Goal: Information Seeking & Learning: Check status

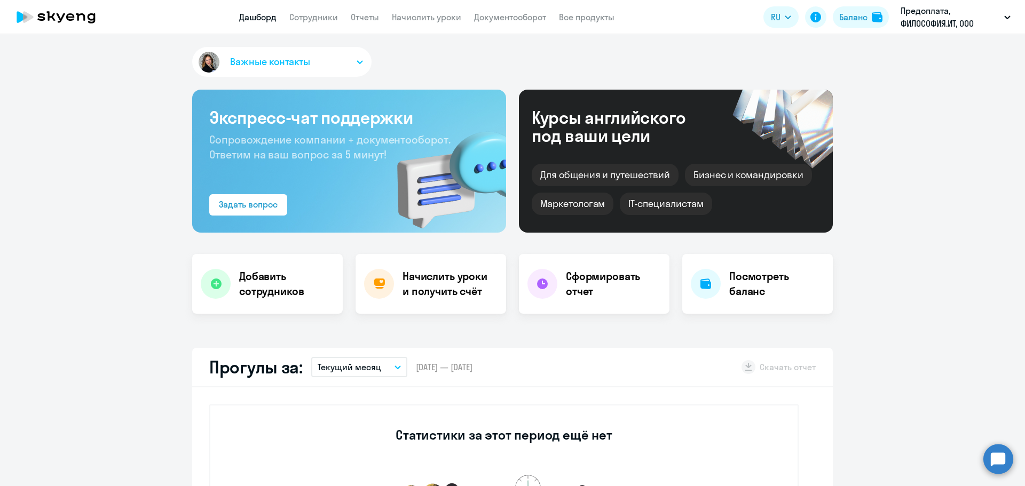
select select "30"
click at [363, 20] on link "Отчеты" at bounding box center [365, 17] width 28 height 11
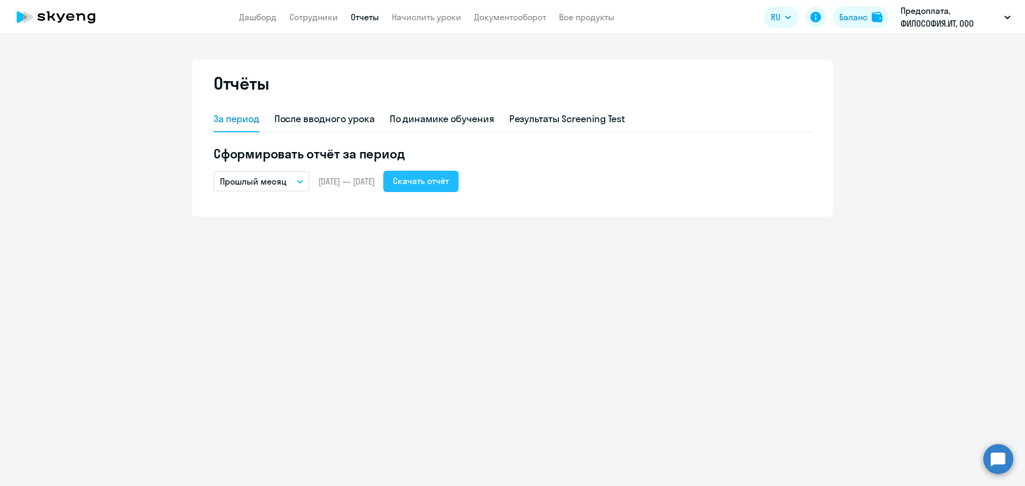
click at [439, 182] on div "Скачать отчёт" at bounding box center [421, 181] width 56 height 13
click at [328, 120] on div "После вводного урока" at bounding box center [324, 119] width 100 height 14
select select "10"
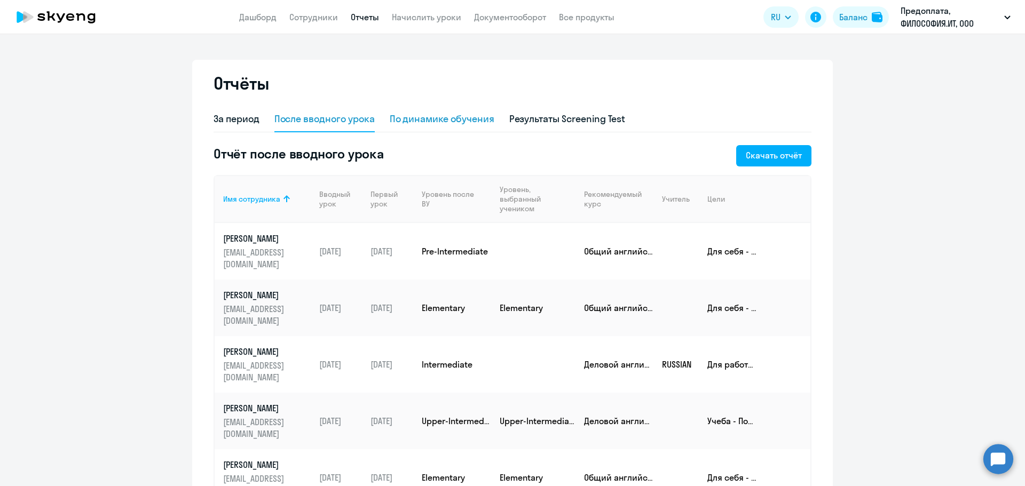
click at [427, 120] on div "По динамике обучения" at bounding box center [442, 119] width 105 height 14
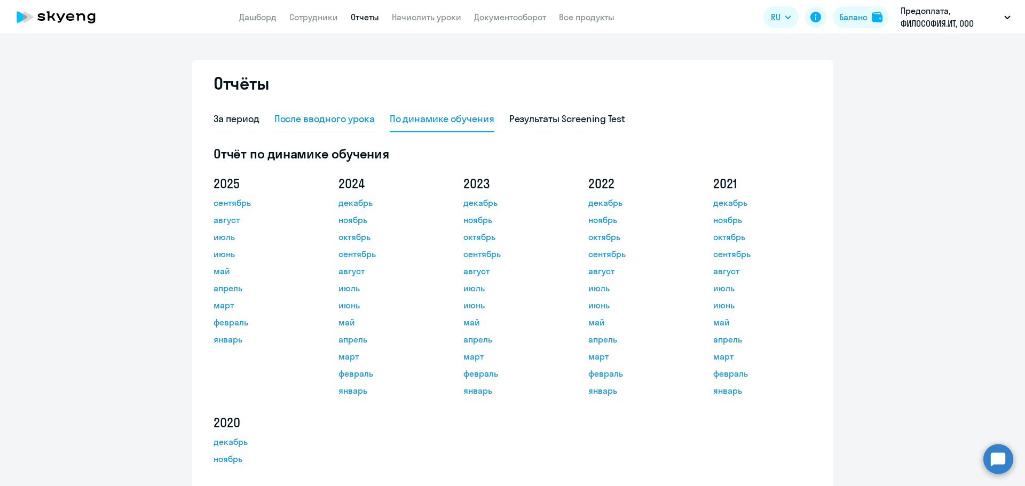
click at [333, 116] on div "После вводного урока" at bounding box center [324, 119] width 100 height 14
select select "10"
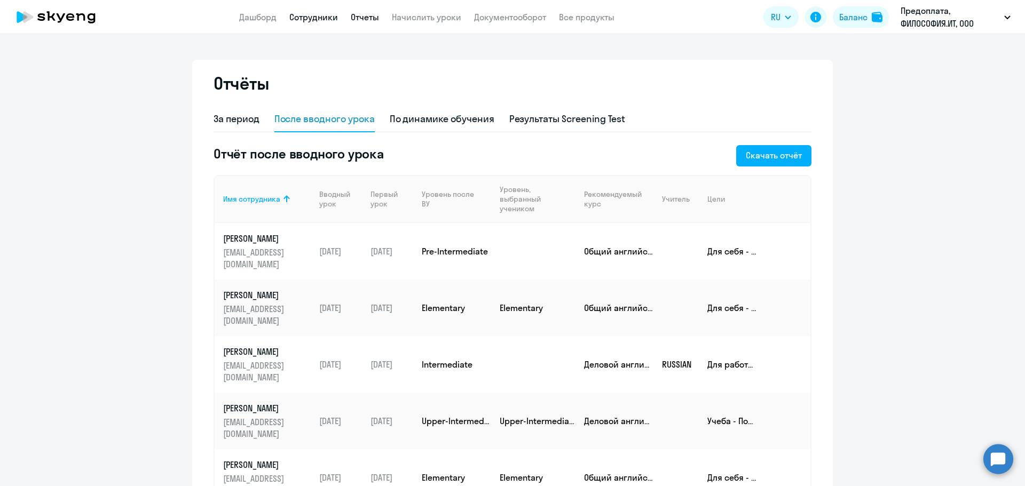
click at [324, 17] on link "Сотрудники" at bounding box center [313, 17] width 49 height 11
select select "30"
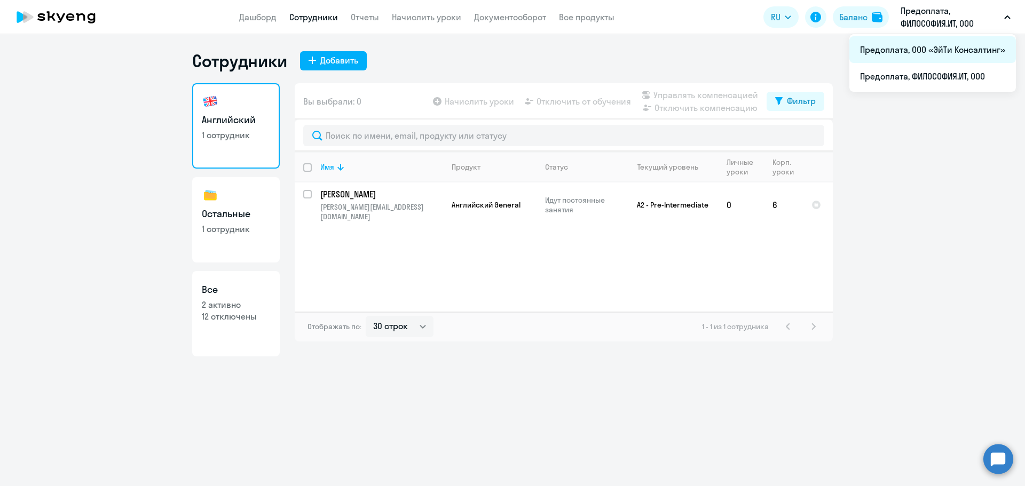
click at [933, 53] on li "Предоплата, ООО «ЭйТи Консалтинг»" at bounding box center [932, 49] width 167 height 27
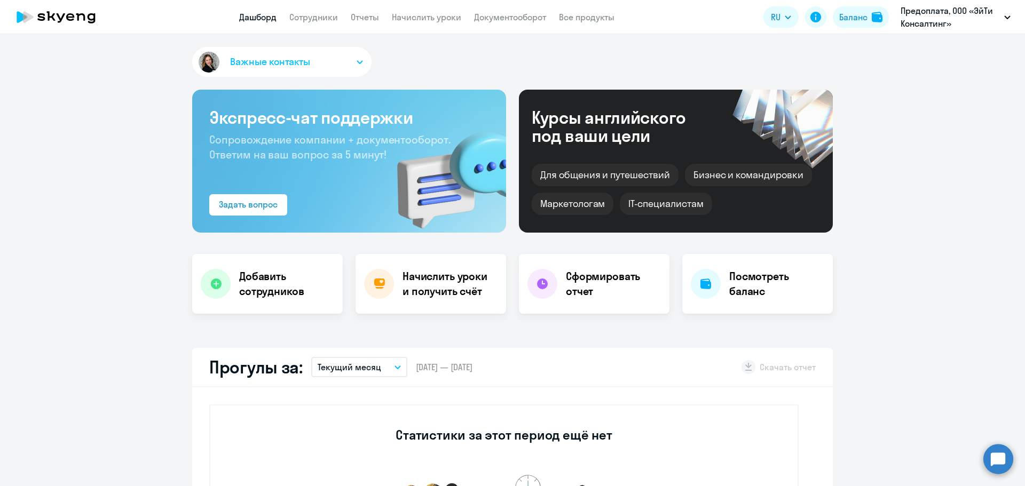
select select "30"
click at [318, 15] on link "Сотрудники" at bounding box center [313, 17] width 49 height 11
select select "30"
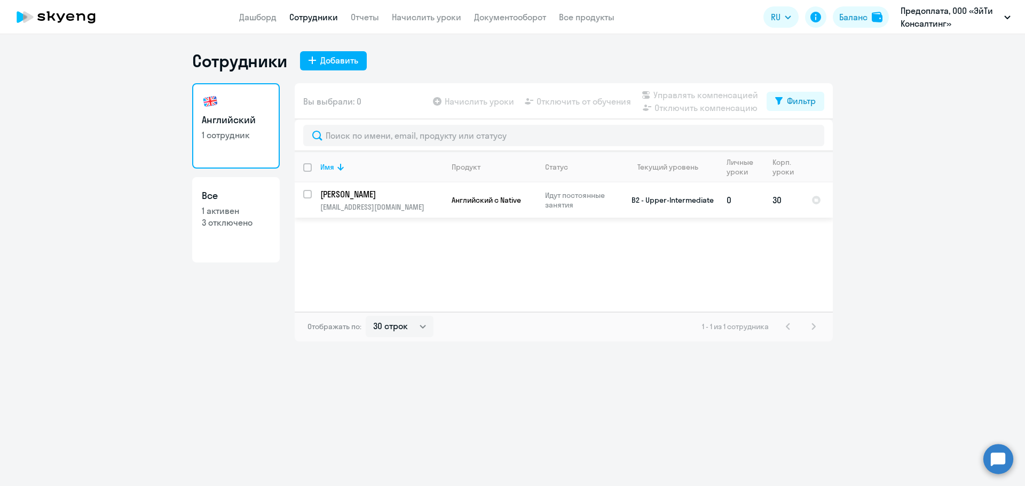
click at [379, 204] on p "[EMAIL_ADDRESS][DOMAIN_NAME]" at bounding box center [381, 207] width 122 height 10
select select "english"
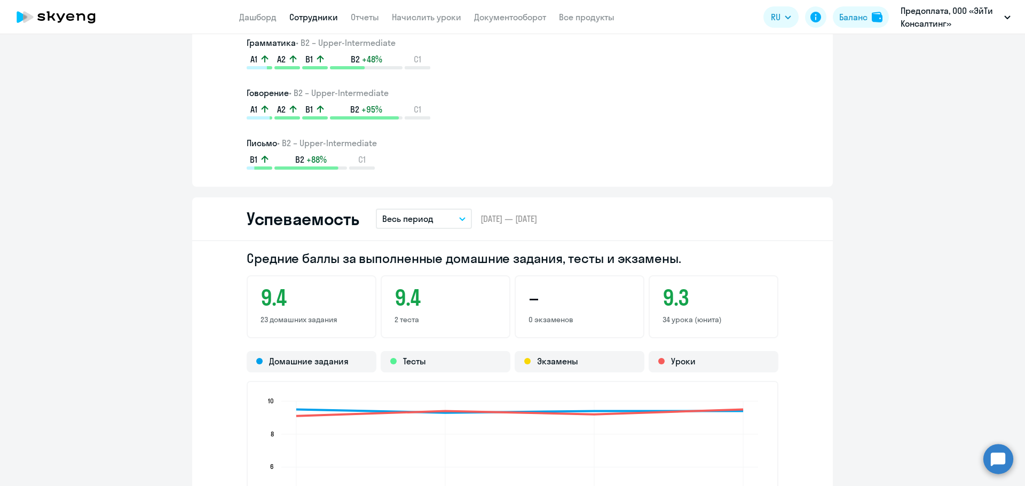
scroll to position [427, 0]
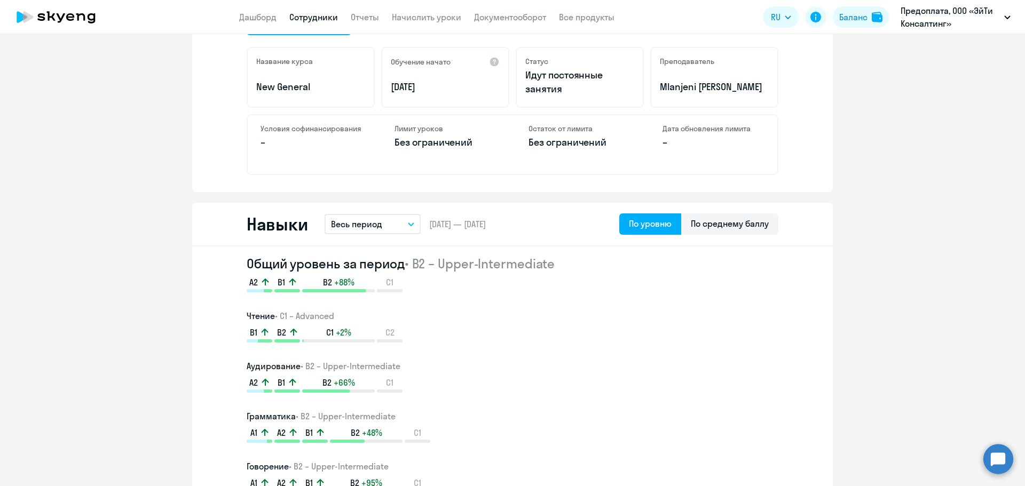
click at [391, 220] on button "Весь период" at bounding box center [373, 224] width 96 height 20
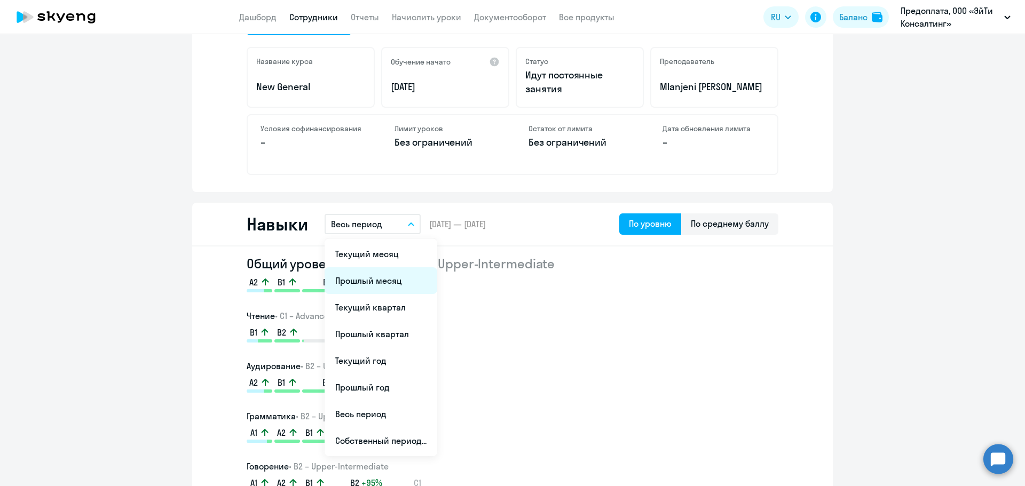
click at [376, 284] on li "Прошлый месяц" at bounding box center [381, 280] width 113 height 27
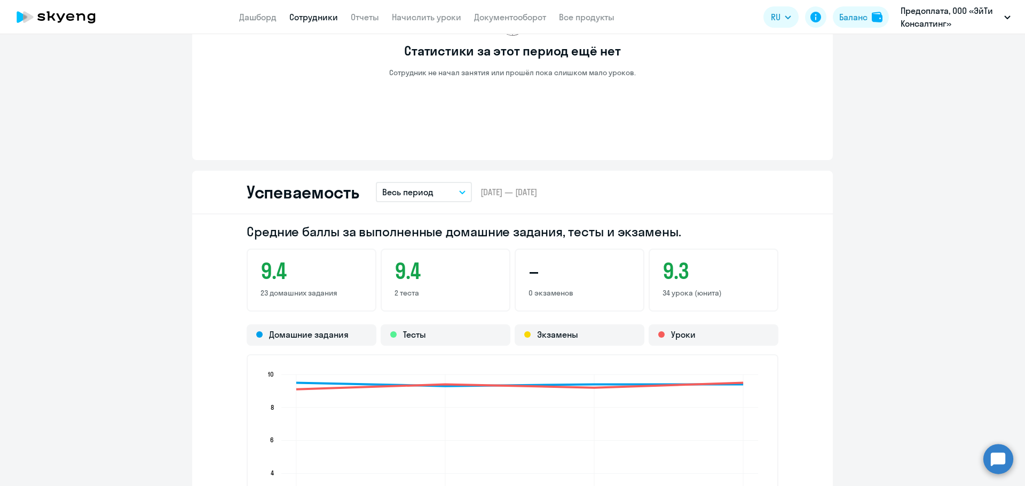
scroll to position [747, 0]
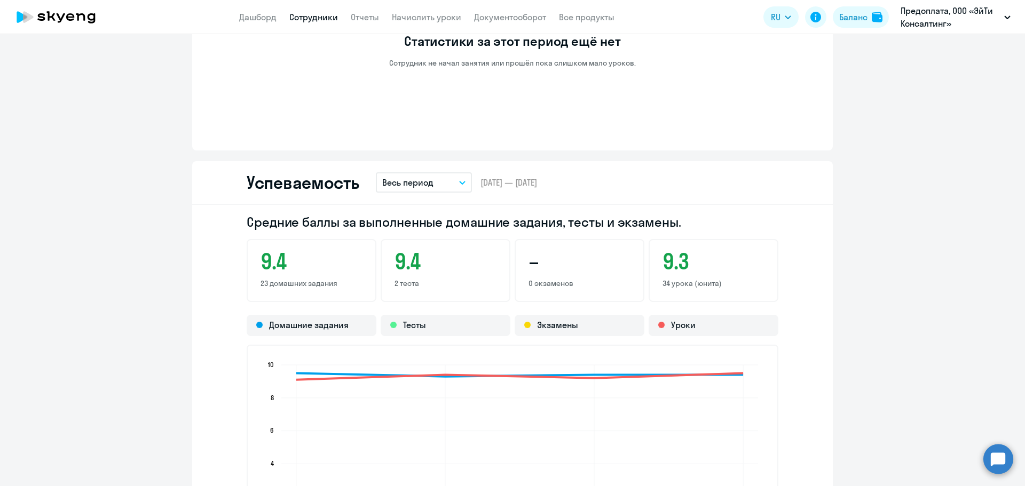
click at [426, 184] on p "Весь период" at bounding box center [407, 182] width 51 height 13
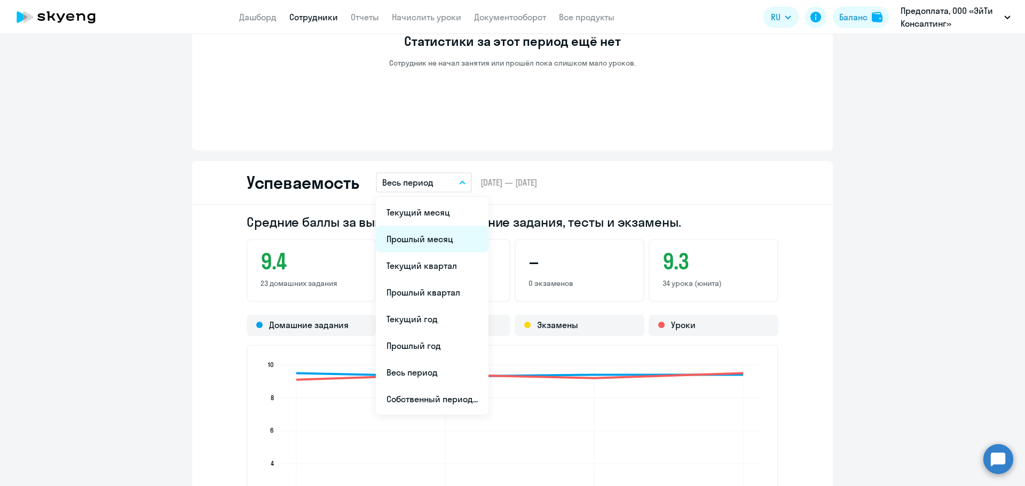
click at [405, 239] on li "Прошлый месяц" at bounding box center [432, 239] width 113 height 27
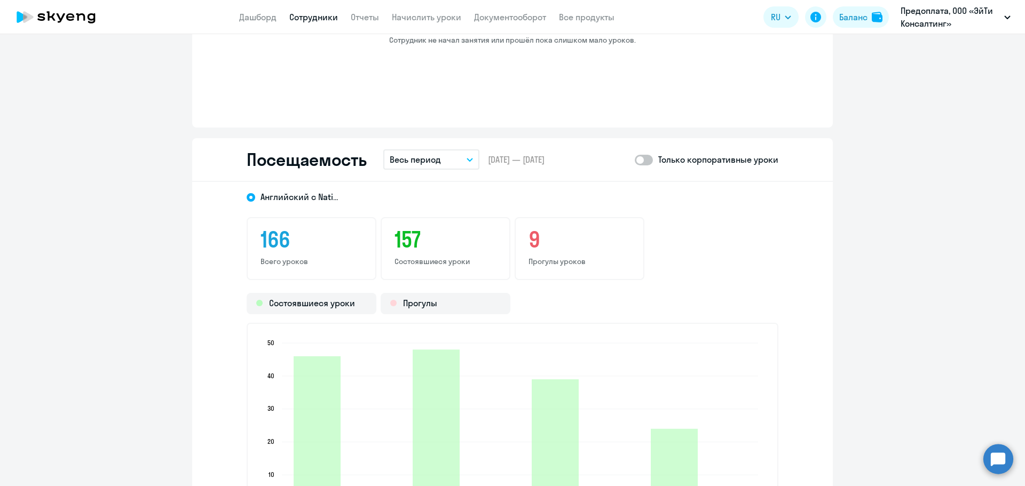
scroll to position [1068, 0]
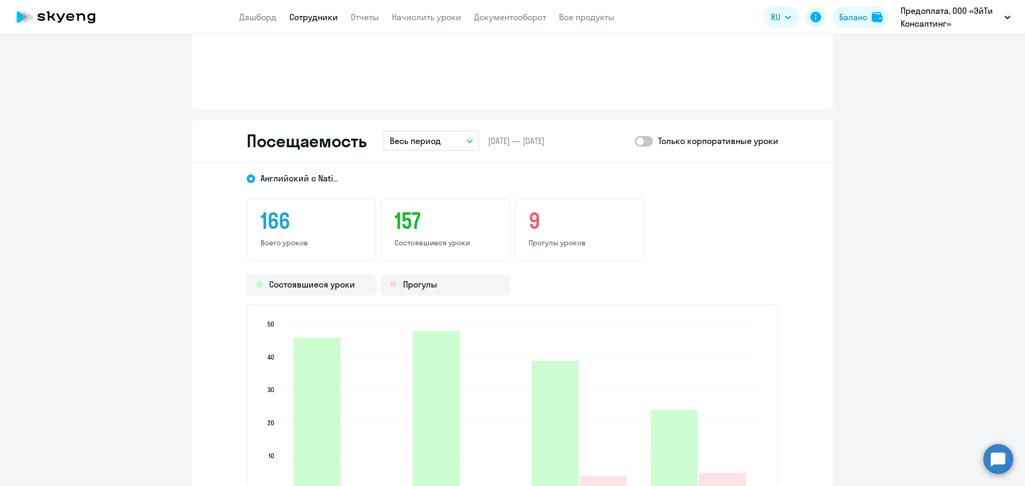
click at [425, 138] on p "Весь период" at bounding box center [415, 141] width 51 height 13
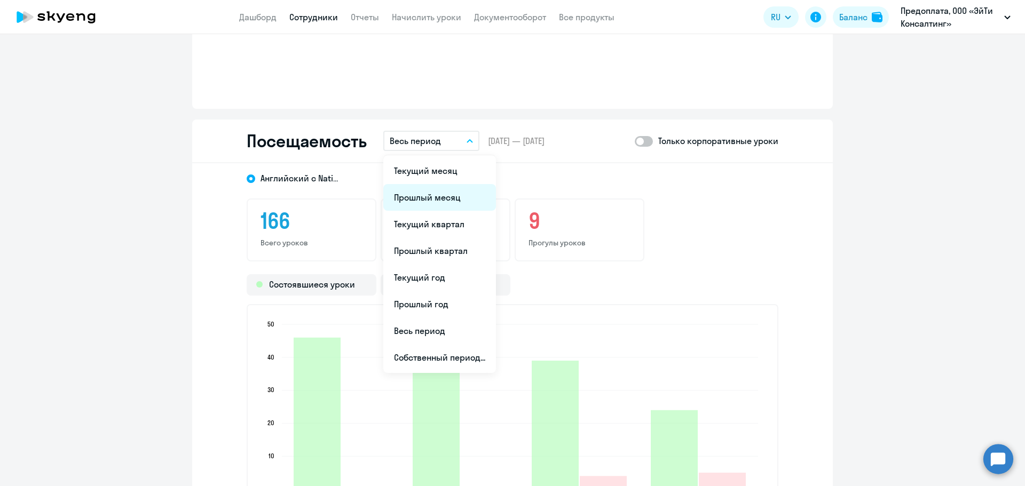
click at [411, 206] on li "Прошлый месяц" at bounding box center [439, 197] width 113 height 27
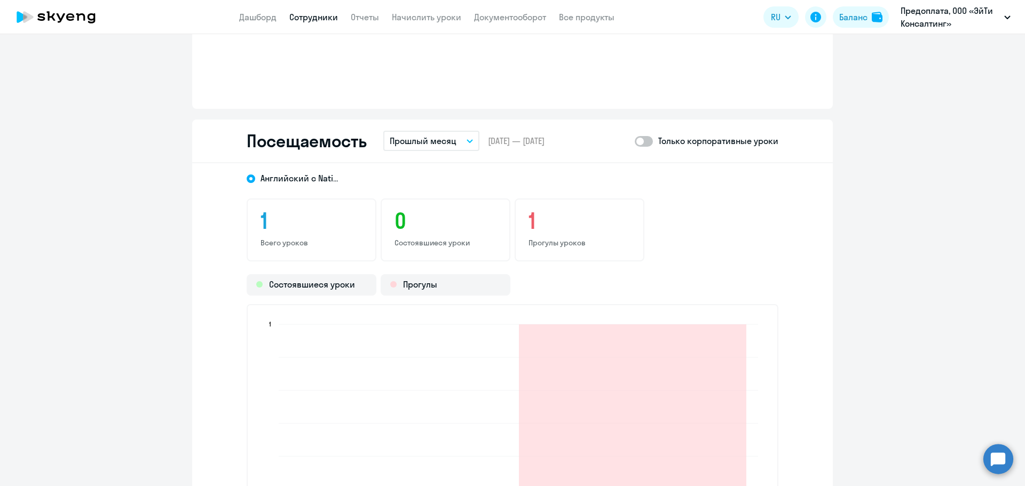
click at [635, 141] on span at bounding box center [644, 141] width 18 height 11
click at [635, 141] on input "checkbox" at bounding box center [634, 141] width 1 height 1
checkbox input "true"
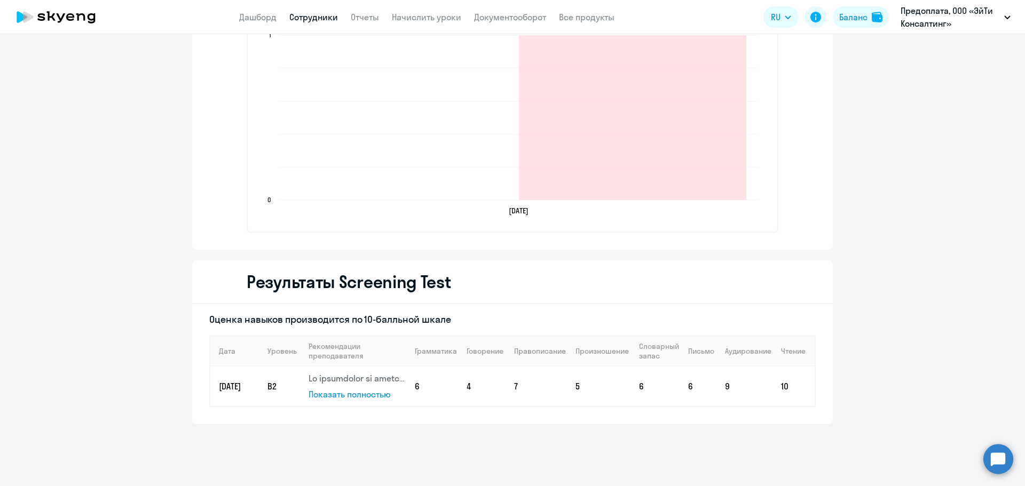
scroll to position [1373, 0]
